Goal: Transaction & Acquisition: Download file/media

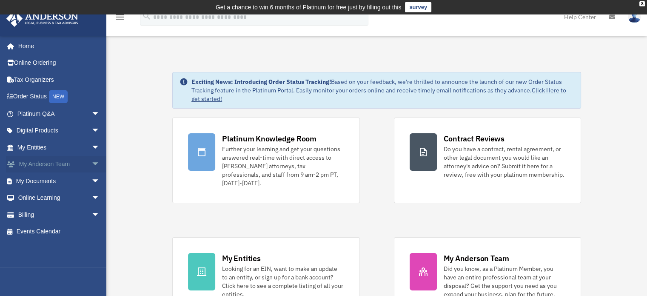
click at [91, 161] on span "arrow_drop_down" at bounding box center [99, 164] width 17 height 17
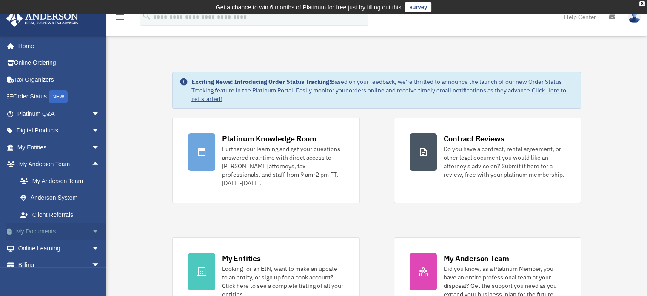
click at [80, 227] on link "My Documents arrow_drop_down" at bounding box center [59, 231] width 107 height 17
click at [91, 229] on span "arrow_drop_down" at bounding box center [99, 231] width 17 height 17
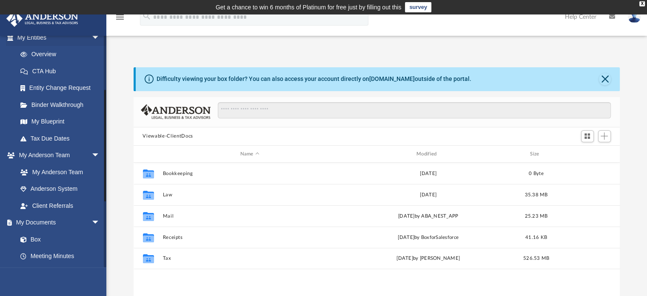
scroll to position [187, 480]
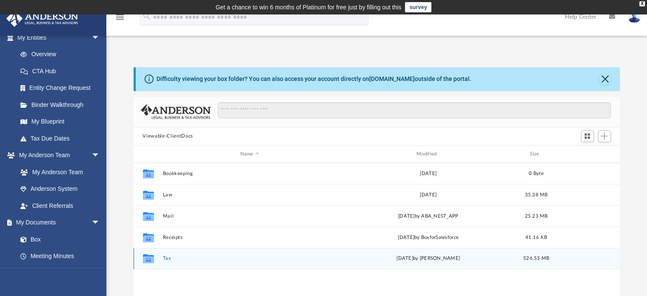
click at [165, 253] on div "Collaborated Folder Tax Tue Aug 19 2025 by Darryl Perkins 526.53 MB" at bounding box center [377, 257] width 486 height 21
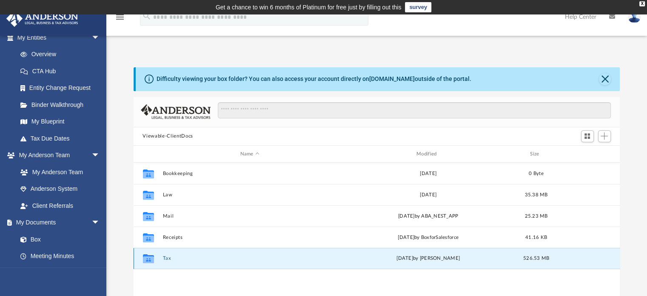
click at [165, 259] on button "Tax" at bounding box center [249, 259] width 174 height 6
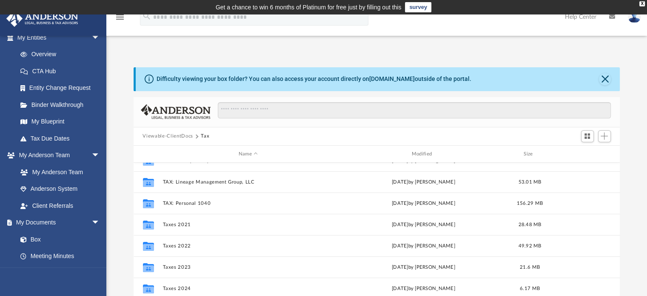
scroll to position [164, 0]
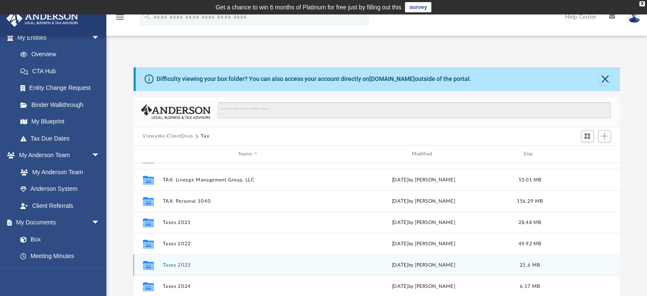
click at [184, 265] on button "Taxes 2023" at bounding box center [247, 265] width 171 height 6
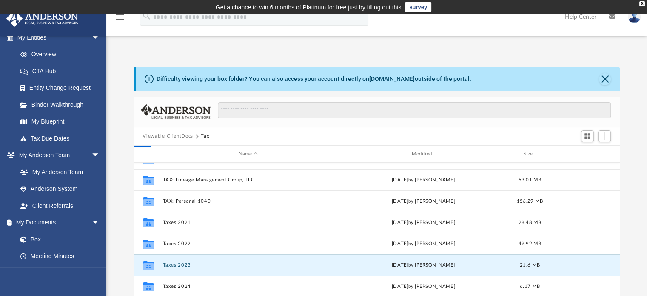
scroll to position [0, 0]
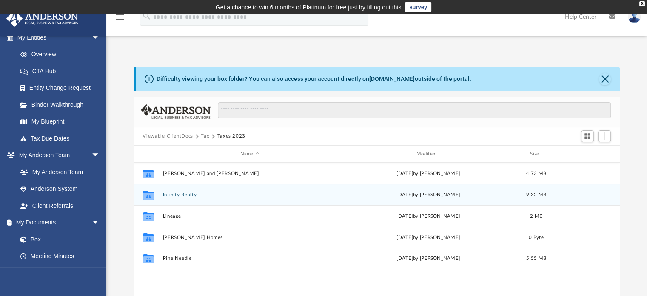
click at [175, 197] on button "Infinity Realty" at bounding box center [249, 195] width 174 height 6
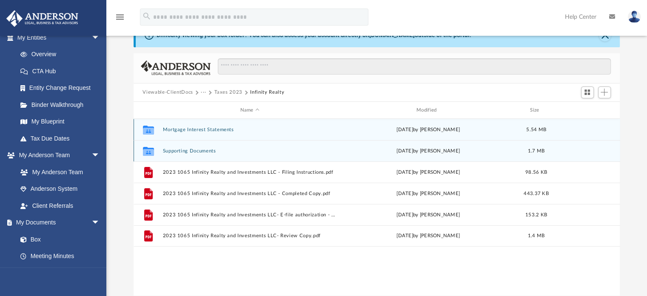
scroll to position [44, 0]
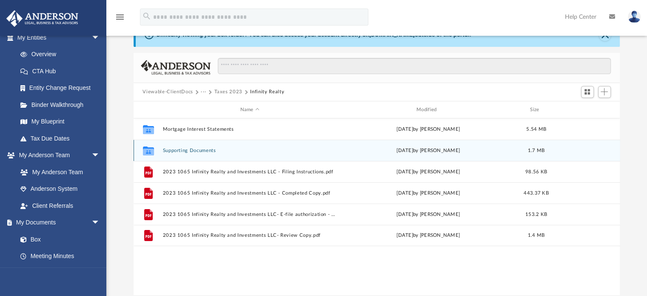
click at [171, 151] on button "Supporting Documents" at bounding box center [249, 151] width 174 height 6
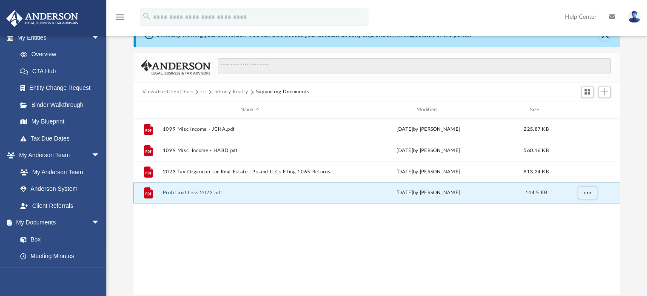
click at [197, 193] on button "Profit and Loss 2023.pdf" at bounding box center [249, 193] width 174 height 6
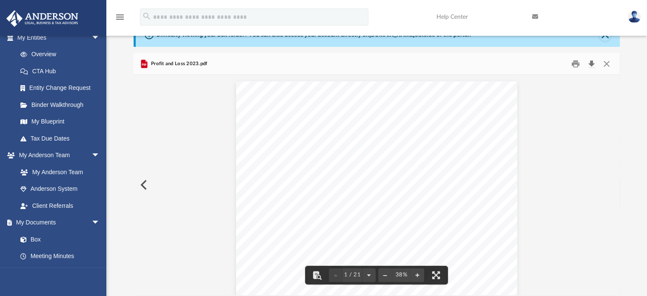
click at [589, 62] on button "Download" at bounding box center [591, 63] width 15 height 13
